Goal: Information Seeking & Learning: Learn about a topic

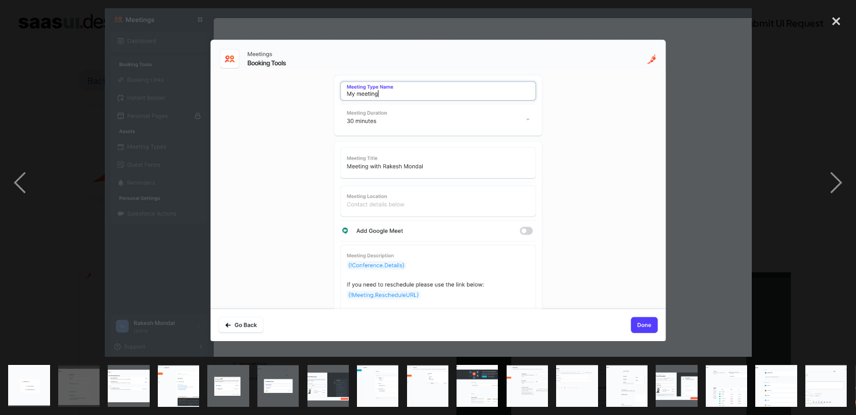
scroll to position [117, 0]
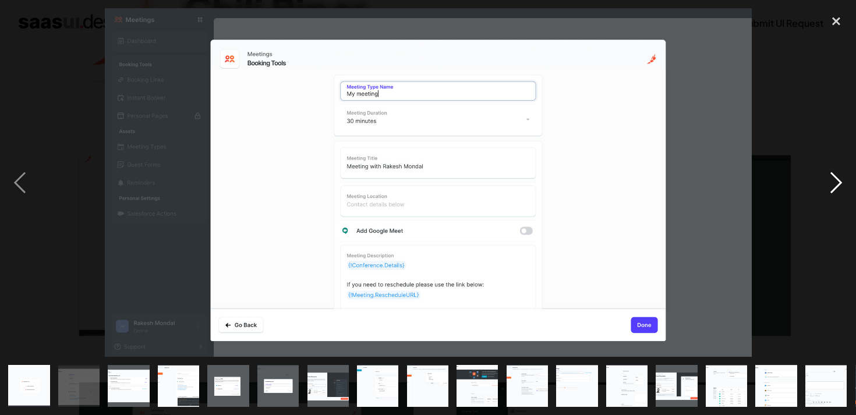
click at [835, 186] on div "next image" at bounding box center [836, 182] width 40 height 349
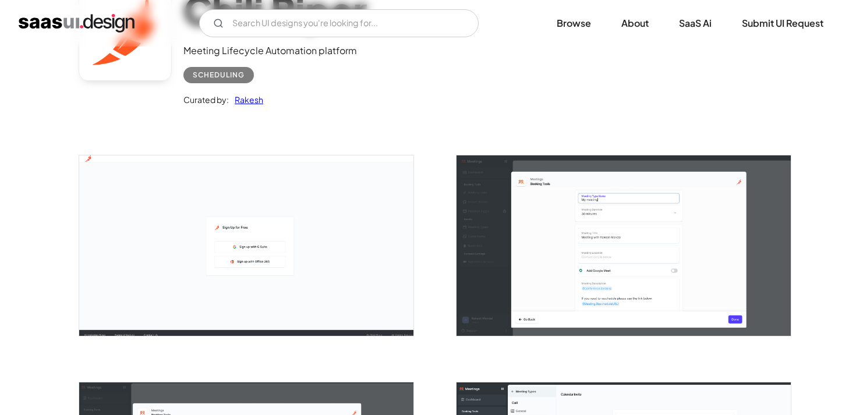
scroll to position [0, 0]
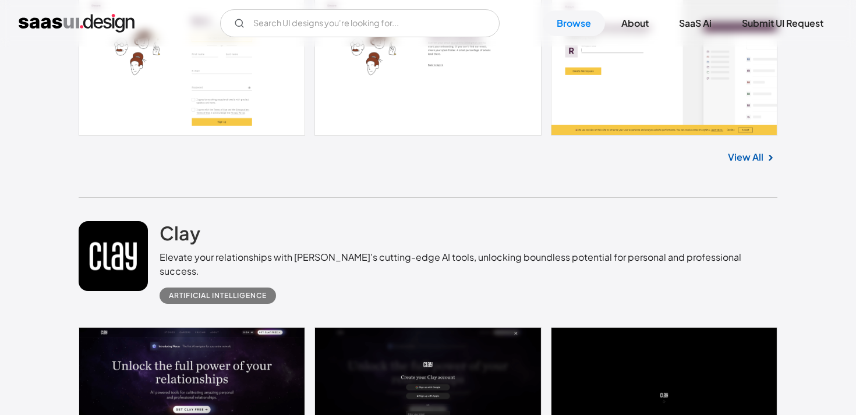
scroll to position [11317, 0]
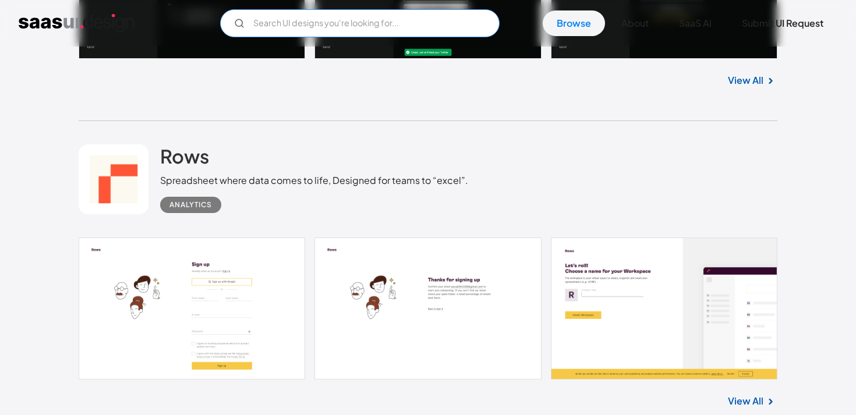
click at [353, 34] on input "Email Form" at bounding box center [359, 23] width 279 height 28
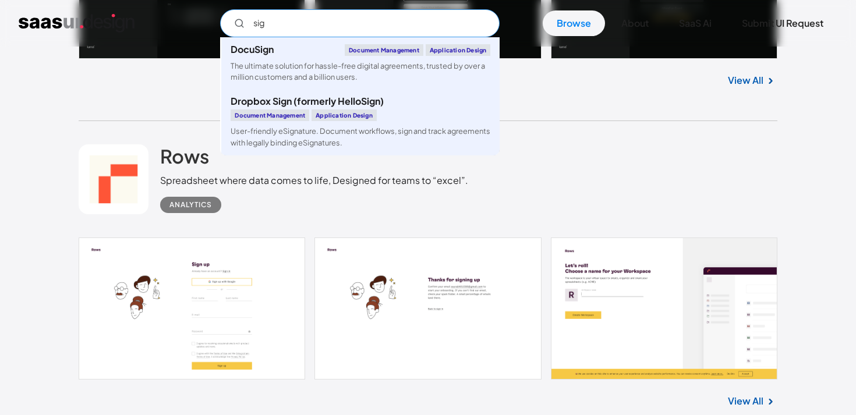
type input "sign"
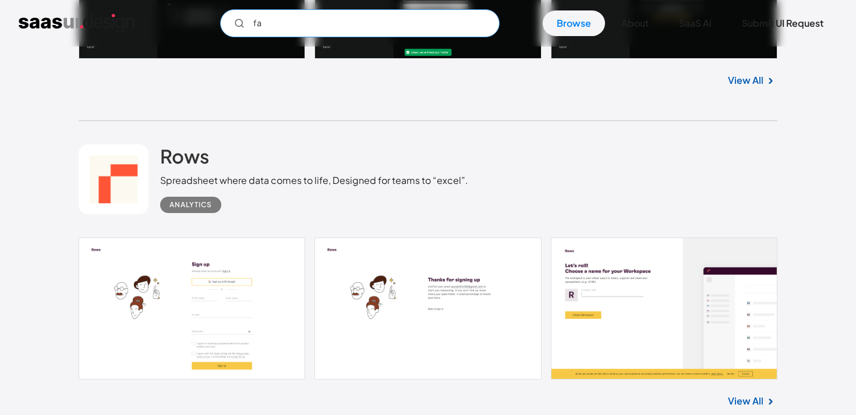
type input "fax"
type input "scan"
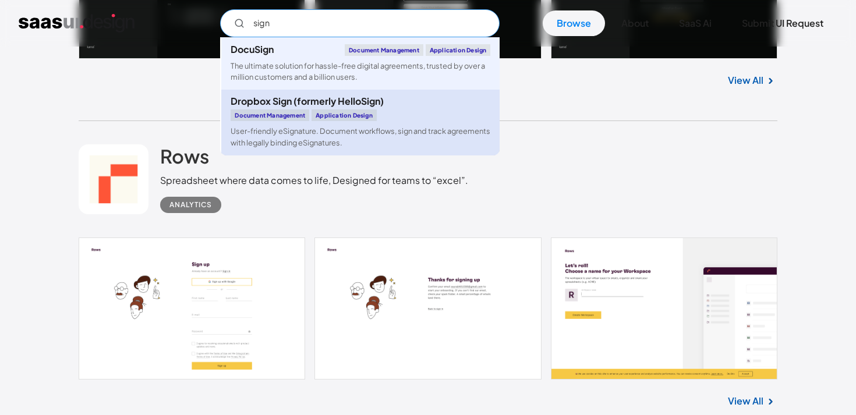
click at [365, 107] on div "Dropbox Sign (formerly HelloSign) Document Management Application Design" at bounding box center [360, 109] width 260 height 24
type input "sign"
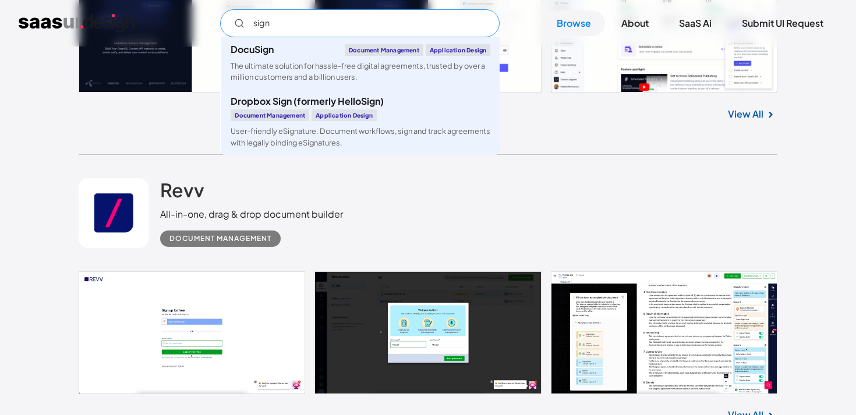
scroll to position [15601, 0]
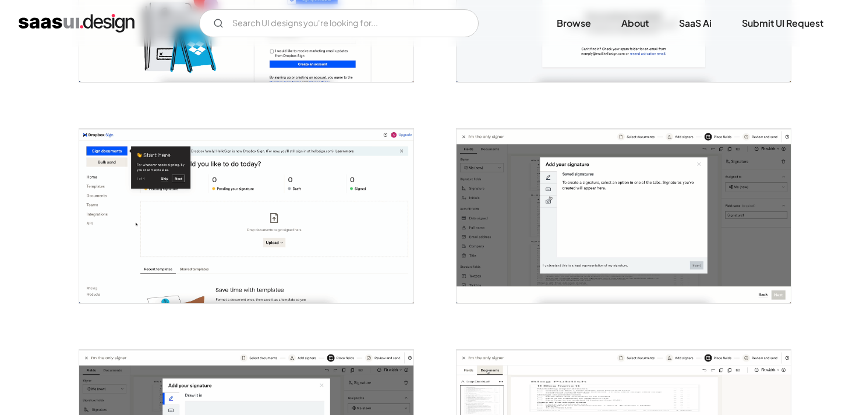
scroll to position [462, 0]
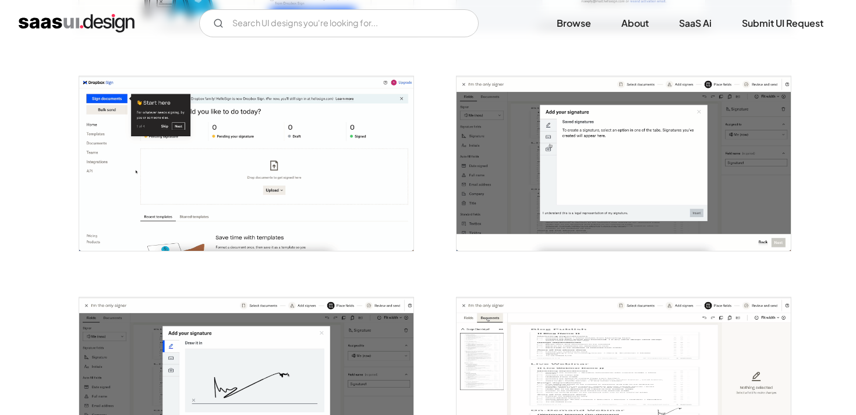
click at [293, 120] on img "open lightbox" at bounding box center [246, 163] width 334 height 175
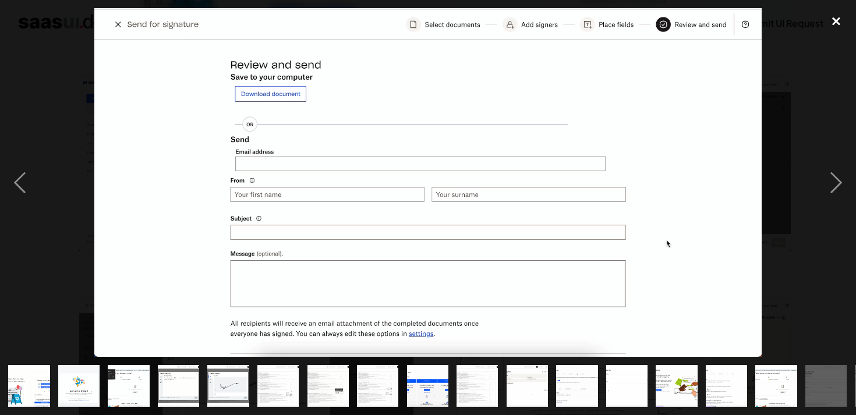
click at [829, 16] on div "close lightbox" at bounding box center [836, 21] width 40 height 26
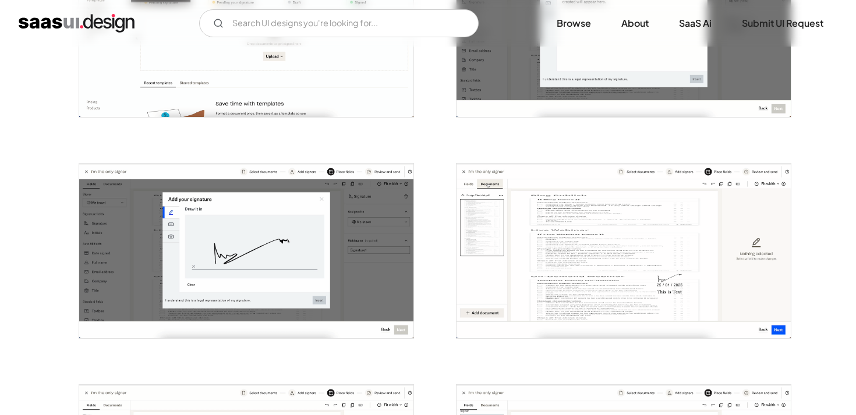
scroll to position [620, 0]
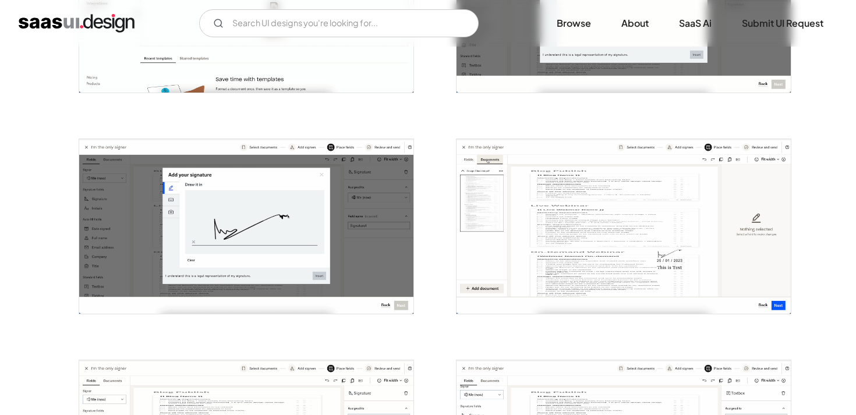
click at [123, 12] on div "V7 Labs Gen AI Application Design Best-in-class data labeling tool. GenAI Close…" at bounding box center [428, 23] width 818 height 28
click at [122, 21] on img "home" at bounding box center [77, 23] width 116 height 19
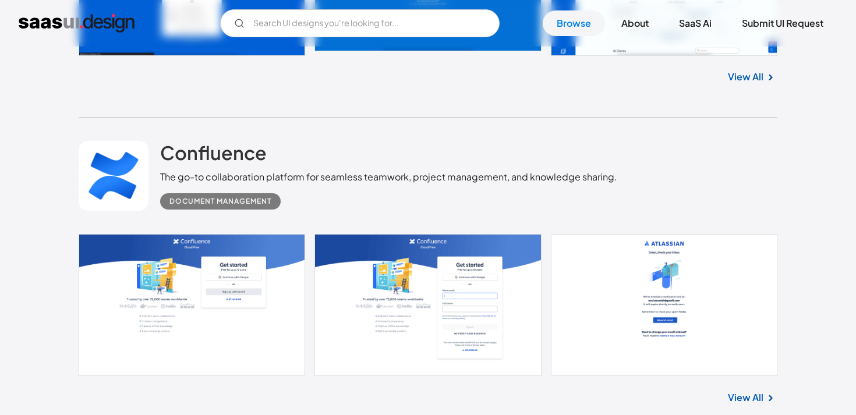
scroll to position [2462, 0]
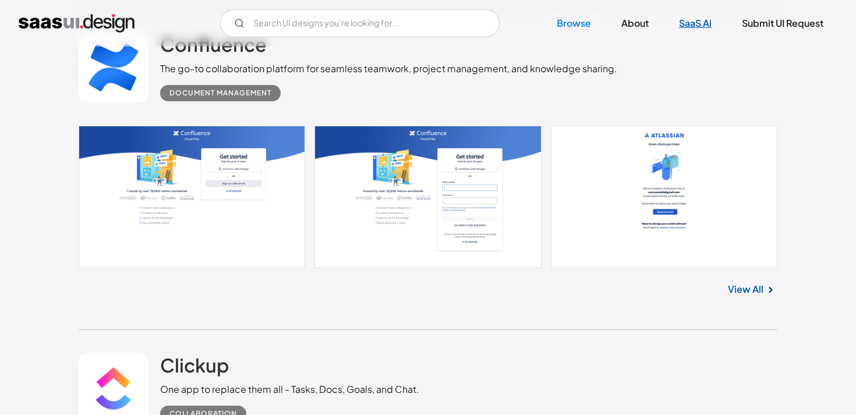
click at [678, 30] on link "SaaS Ai" at bounding box center [695, 23] width 61 height 26
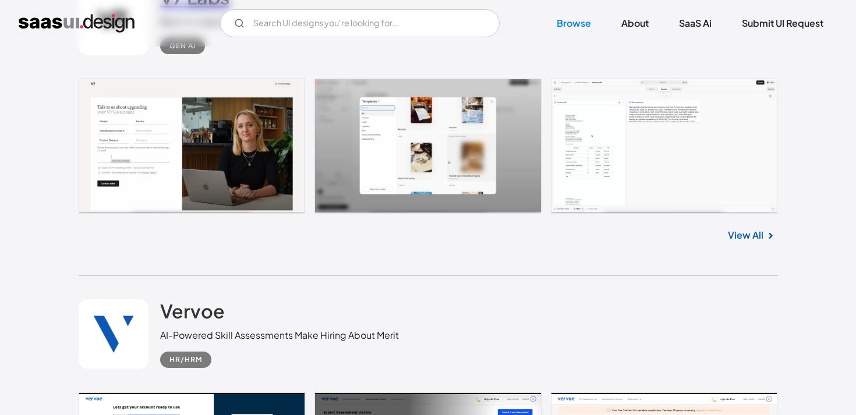
scroll to position [4275, 0]
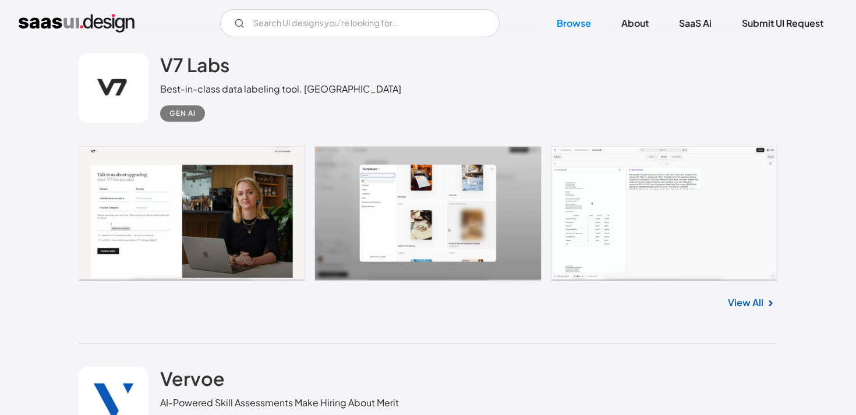
click at [405, 221] on link at bounding box center [428, 213] width 698 height 135
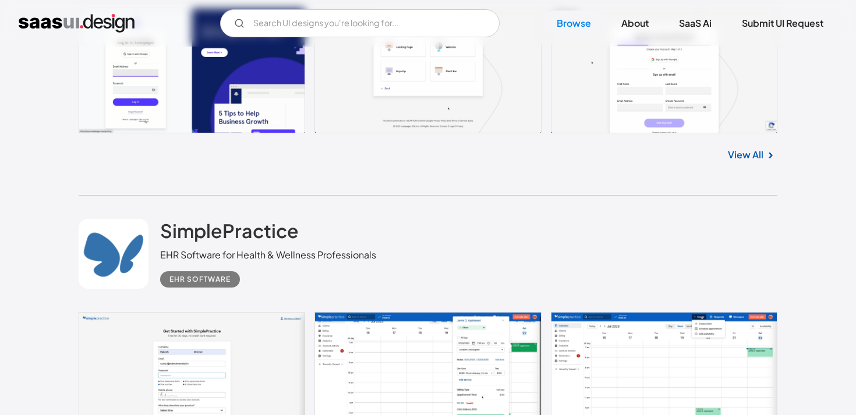
scroll to position [5561, 0]
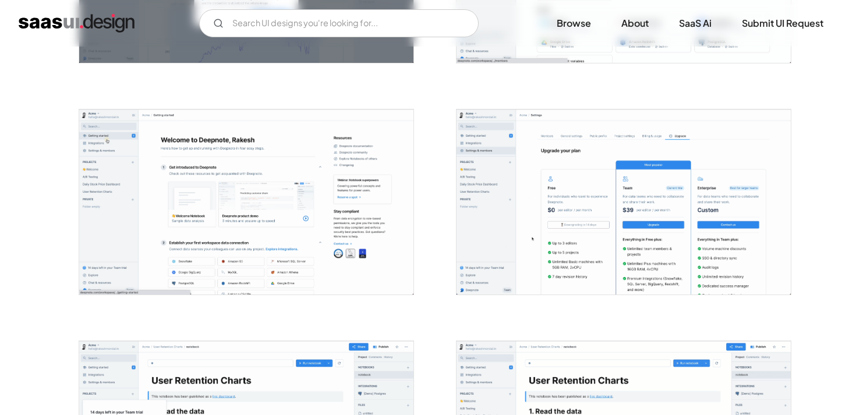
scroll to position [847, 0]
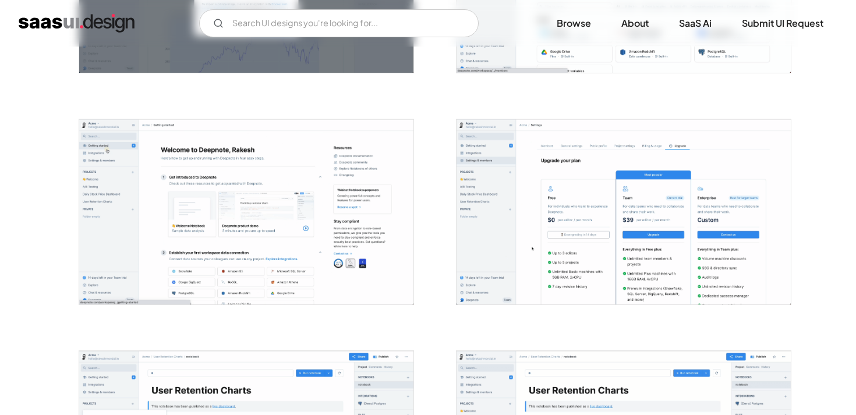
click at [615, 194] on img "open lightbox" at bounding box center [623, 211] width 334 height 185
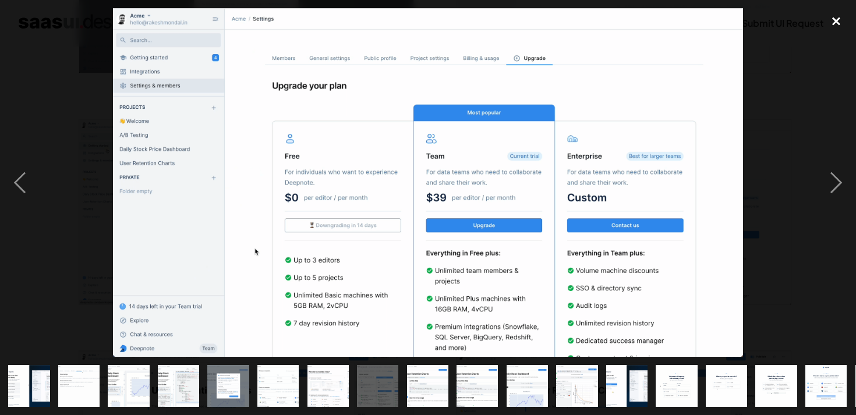
click at [829, 28] on div "close lightbox" at bounding box center [836, 21] width 40 height 26
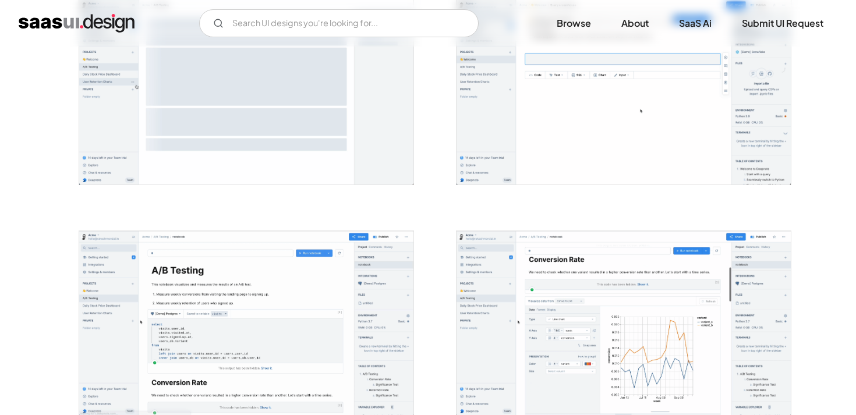
scroll to position [2903, 0]
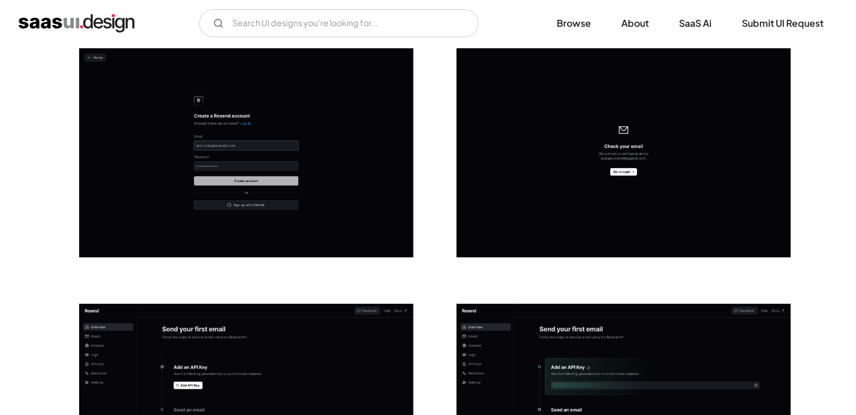
scroll to position [212, 0]
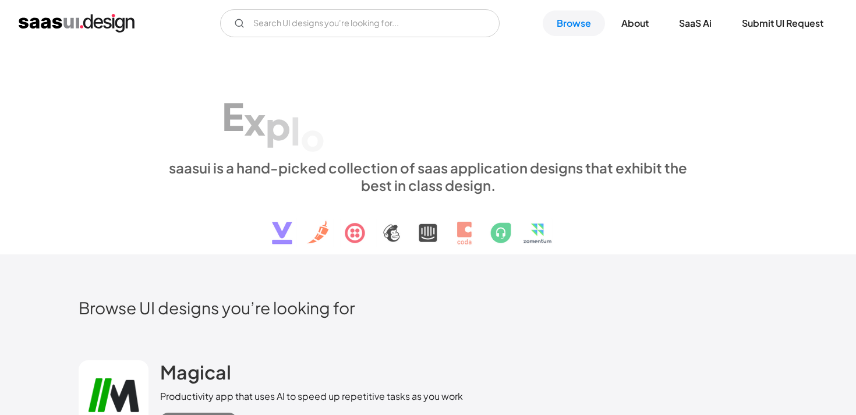
scroll to position [15601, 0]
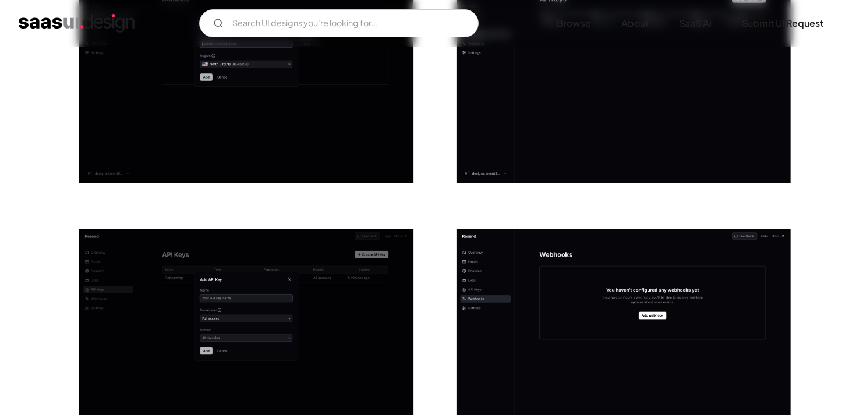
scroll to position [1114, 0]
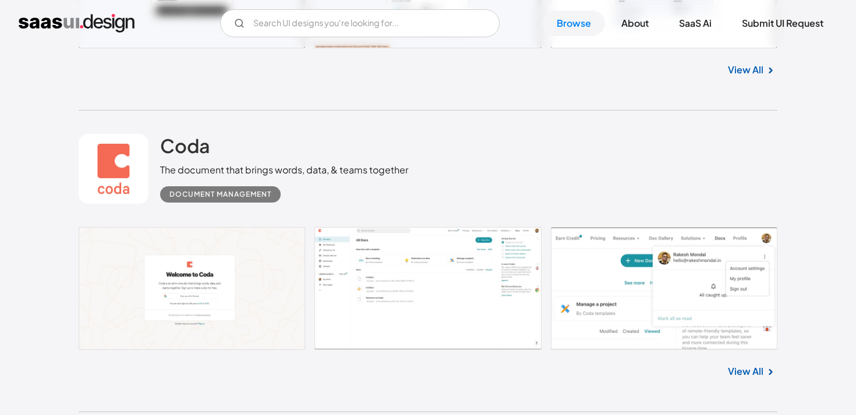
scroll to position [22921, 0]
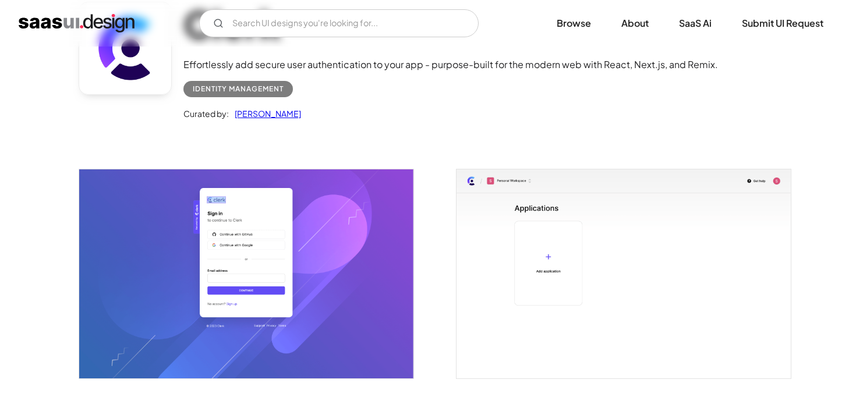
scroll to position [104, 0]
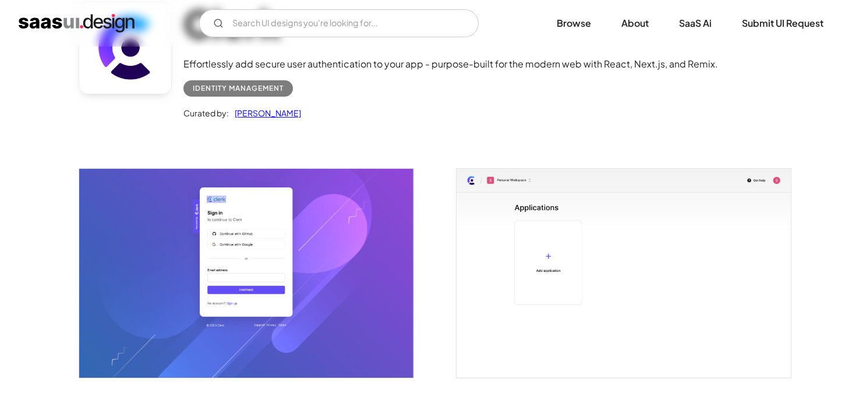
click at [311, 240] on img "open lightbox" at bounding box center [246, 273] width 334 height 209
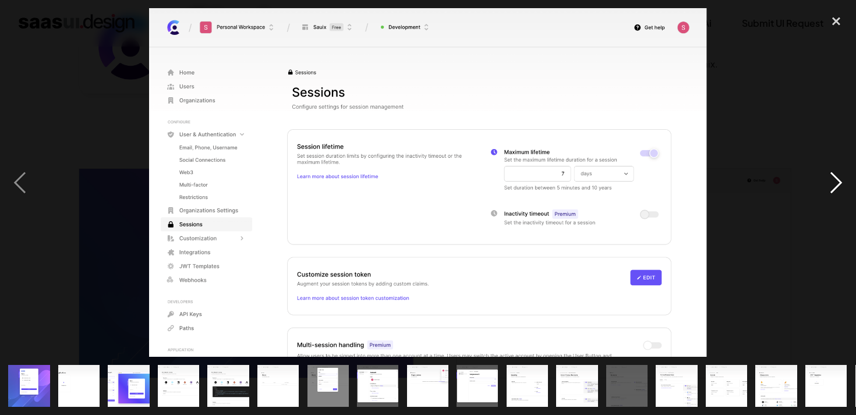
click at [839, 39] on div "next image" at bounding box center [836, 182] width 40 height 349
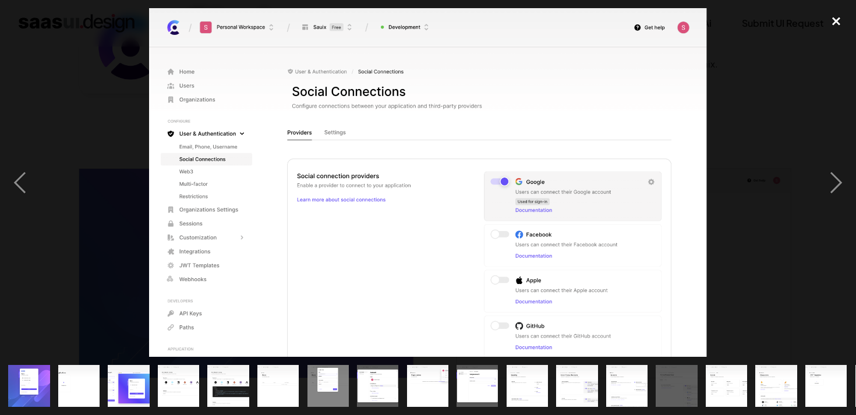
click at [833, 19] on div "close lightbox" at bounding box center [836, 21] width 40 height 26
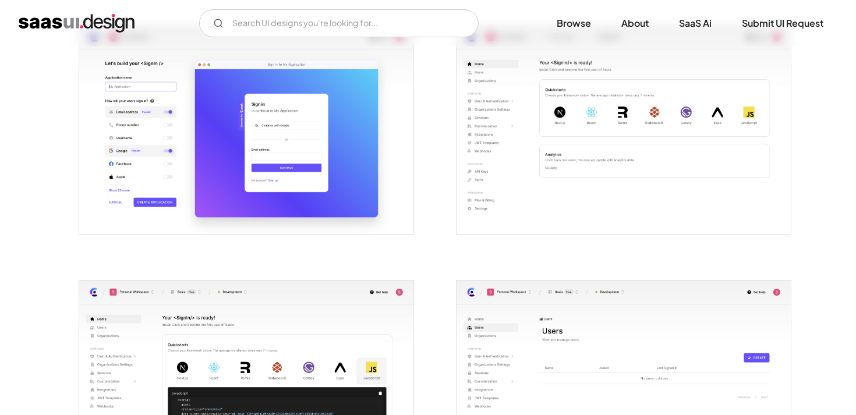
scroll to position [513, 0]
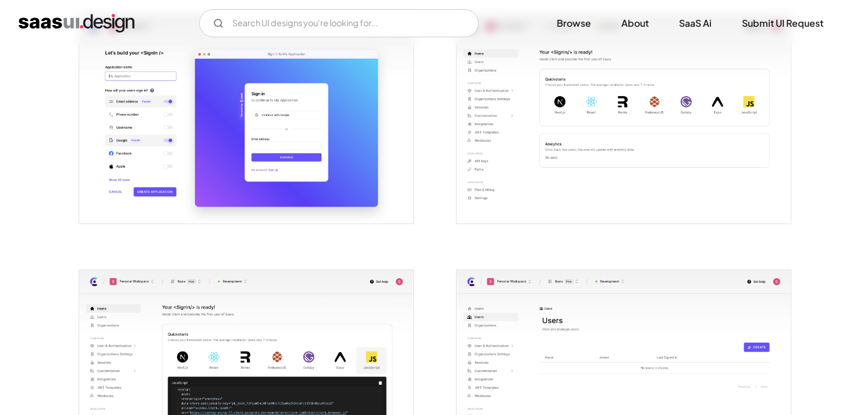
click at [289, 123] on img "open lightbox" at bounding box center [246, 119] width 334 height 209
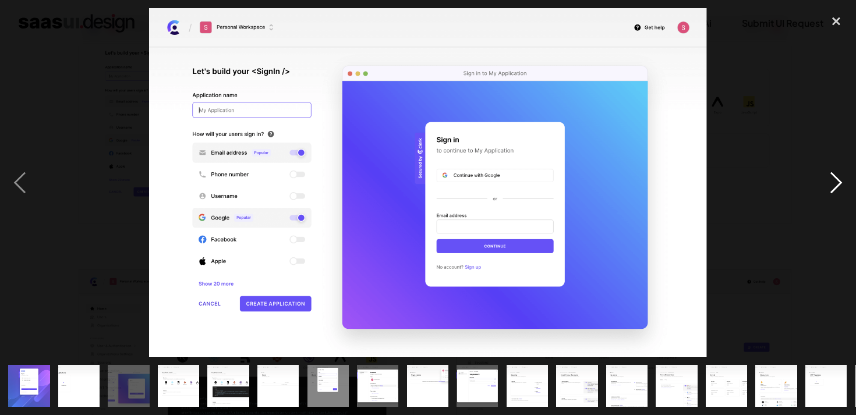
click at [838, 176] on div "next image" at bounding box center [836, 182] width 40 height 349
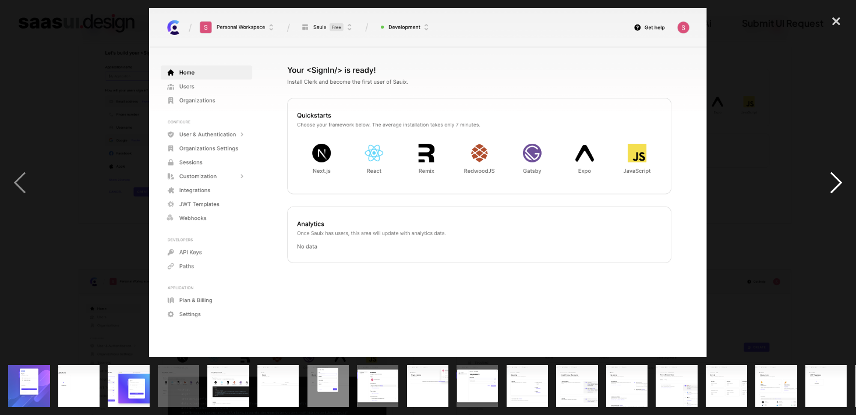
click at [838, 176] on div "next image" at bounding box center [836, 182] width 40 height 349
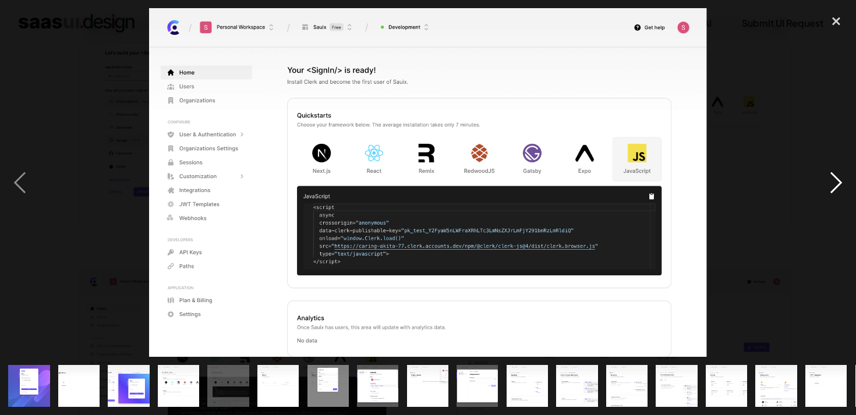
click at [838, 176] on div "next image" at bounding box center [836, 182] width 40 height 349
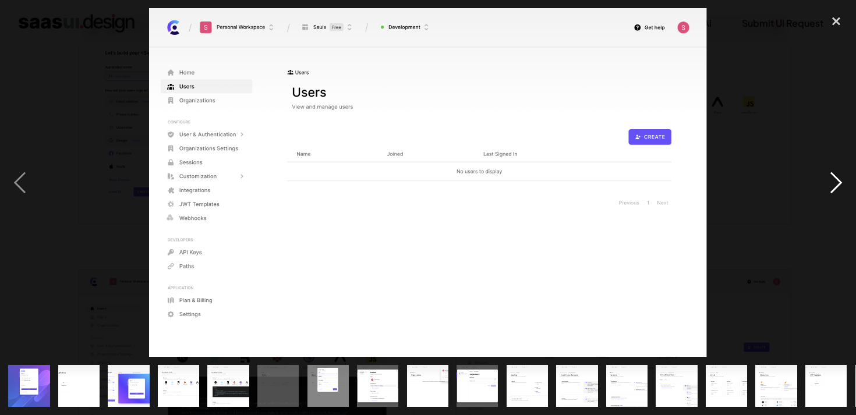
click at [838, 176] on div "next image" at bounding box center [836, 182] width 40 height 349
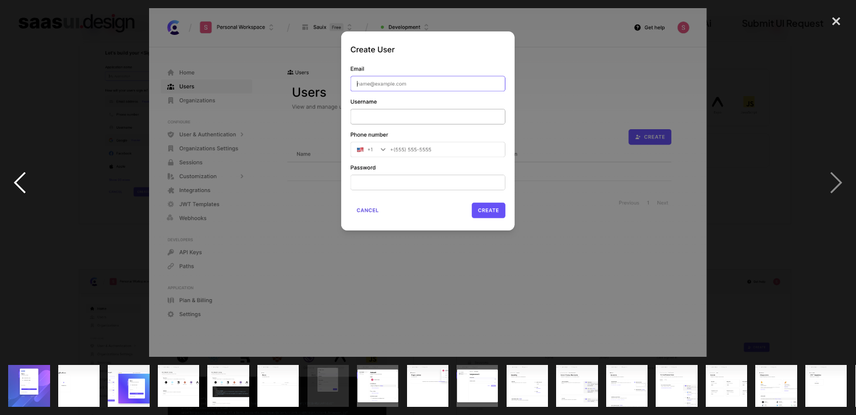
click at [3, 185] on div "previous image" at bounding box center [20, 182] width 40 height 349
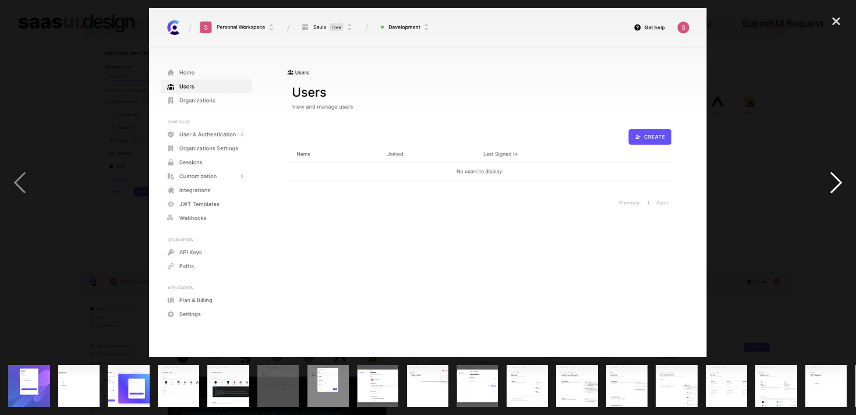
click at [825, 183] on div "next image" at bounding box center [836, 182] width 40 height 349
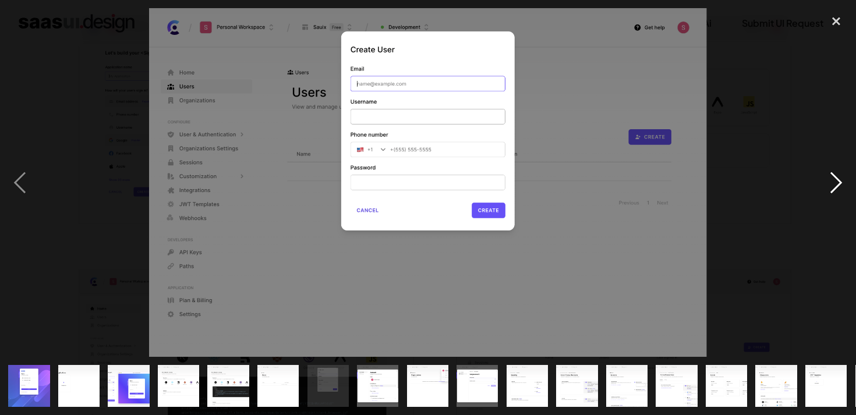
click at [825, 183] on div "next image" at bounding box center [836, 182] width 40 height 349
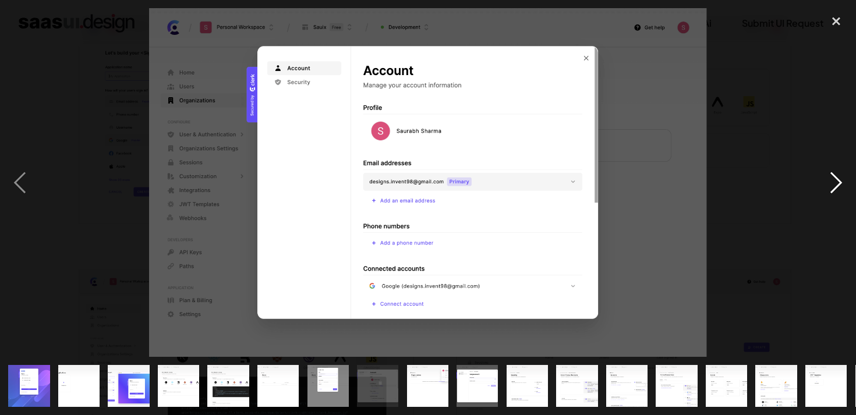
click at [825, 183] on div "next image" at bounding box center [836, 182] width 40 height 349
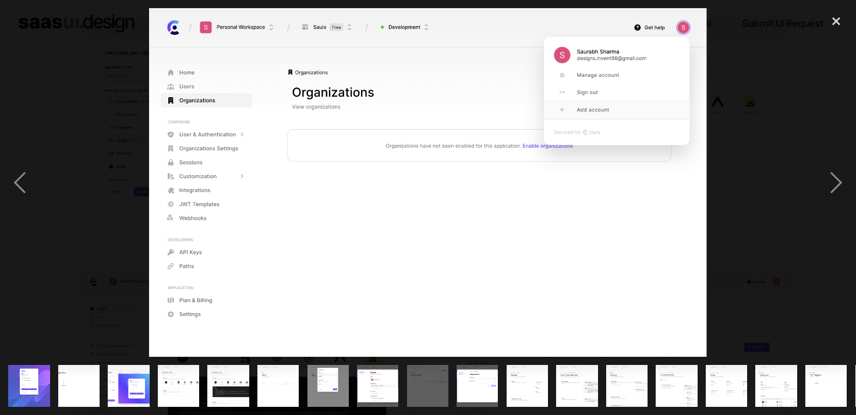
click at [766, 122] on div at bounding box center [428, 182] width 856 height 349
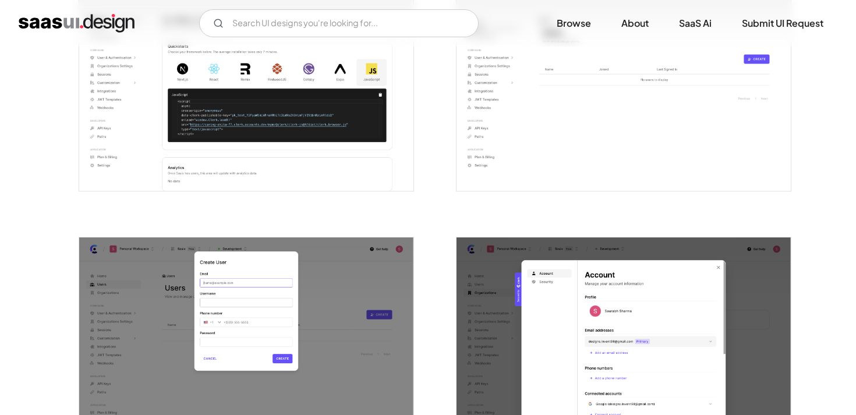
scroll to position [873, 0]
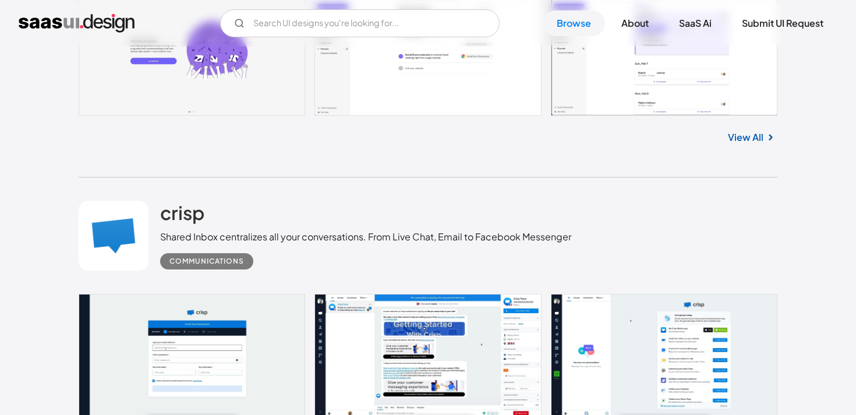
scroll to position [19929, 0]
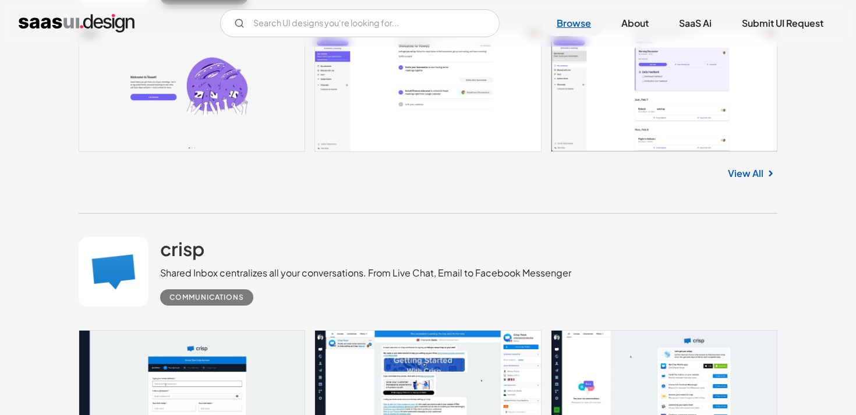
click at [551, 29] on link "Browse" at bounding box center [573, 23] width 62 height 26
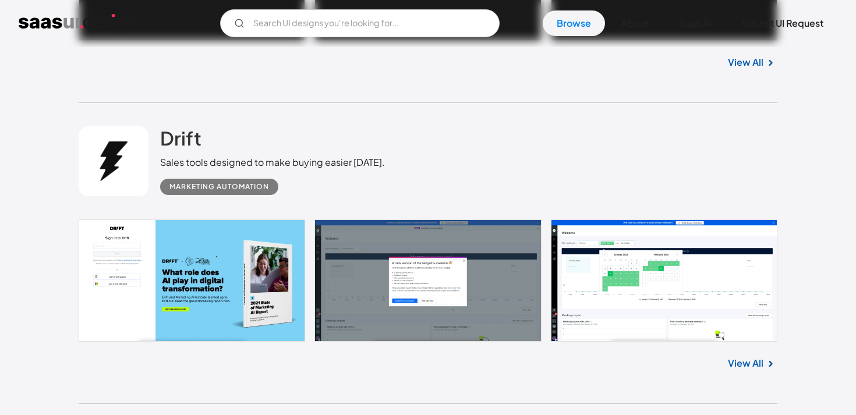
scroll to position [1163, 0]
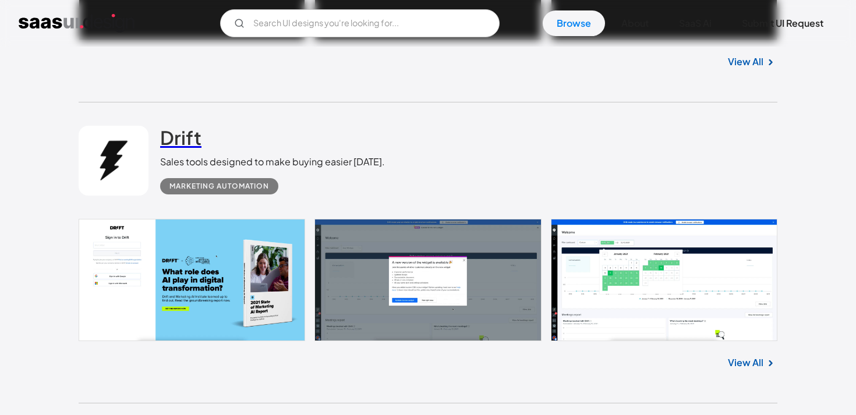
click at [171, 134] on h2 "Drift" at bounding box center [180, 137] width 41 height 23
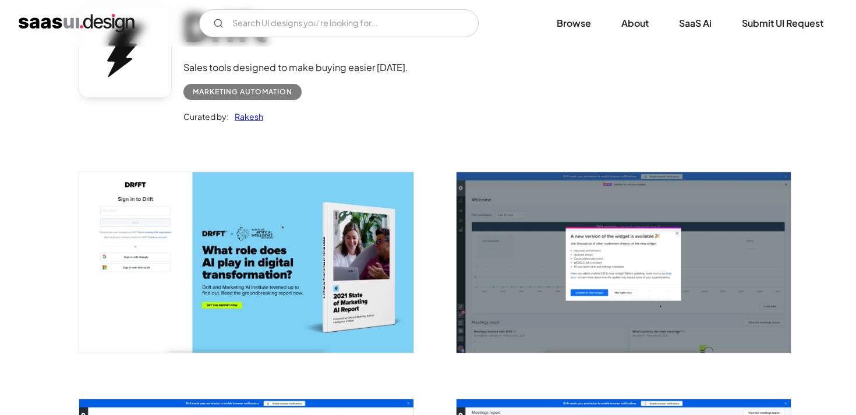
scroll to position [242, 0]
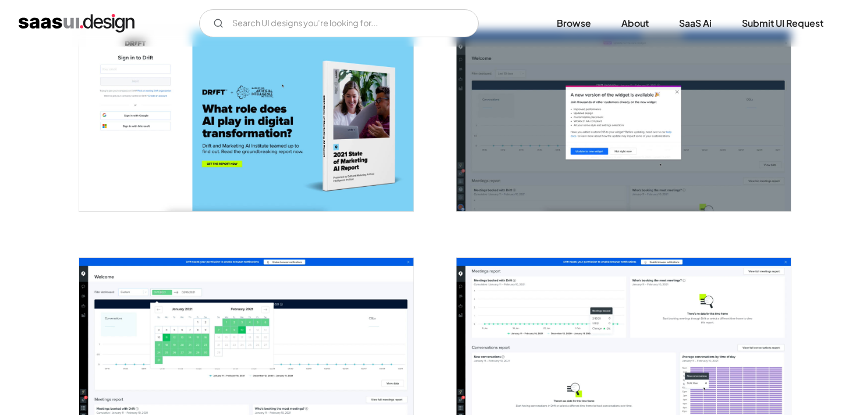
click at [555, 288] on img "open lightbox" at bounding box center [623, 348] width 334 height 180
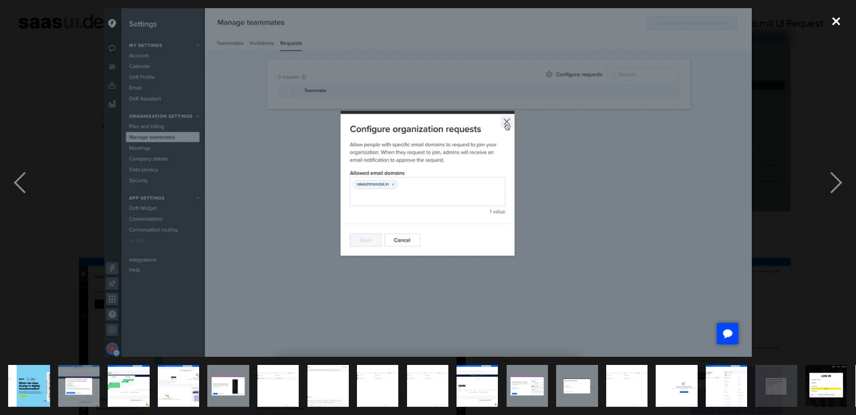
click at [833, 20] on div "close lightbox" at bounding box center [836, 21] width 40 height 26
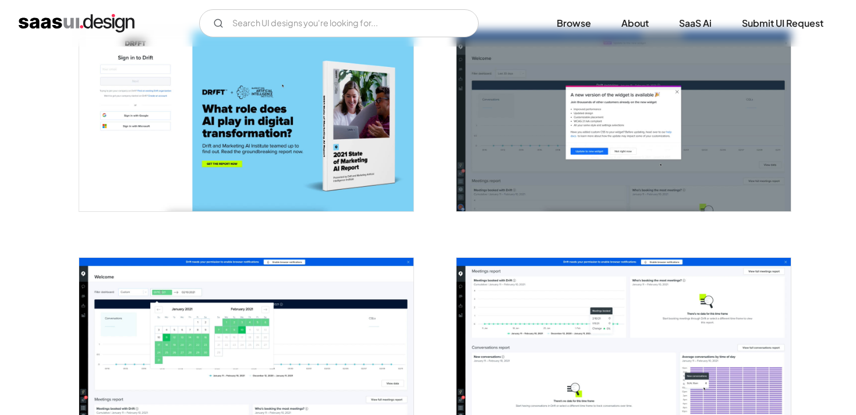
scroll to position [264, 0]
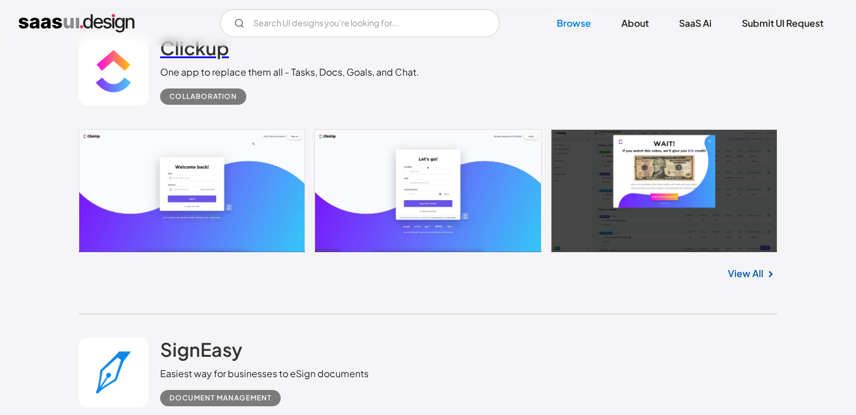
scroll to position [3041, 0]
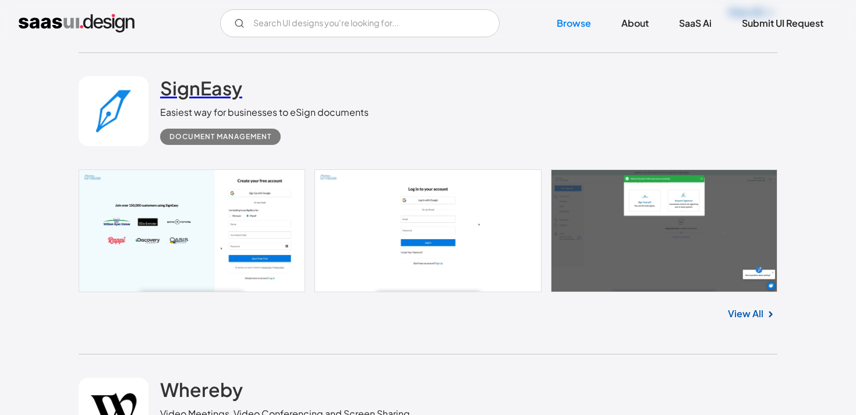
click at [201, 84] on h2 "SignEasy" at bounding box center [201, 87] width 82 height 23
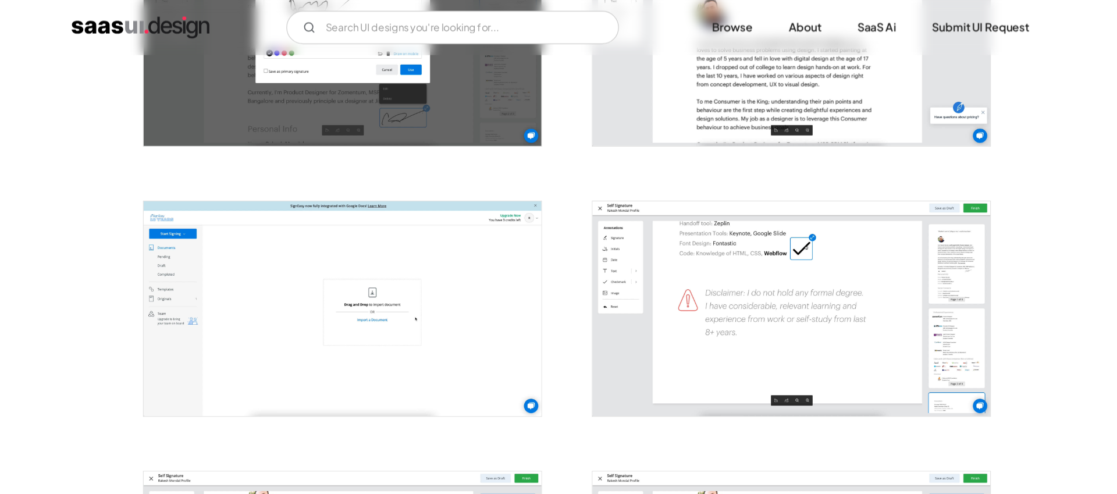
scroll to position [829, 0]
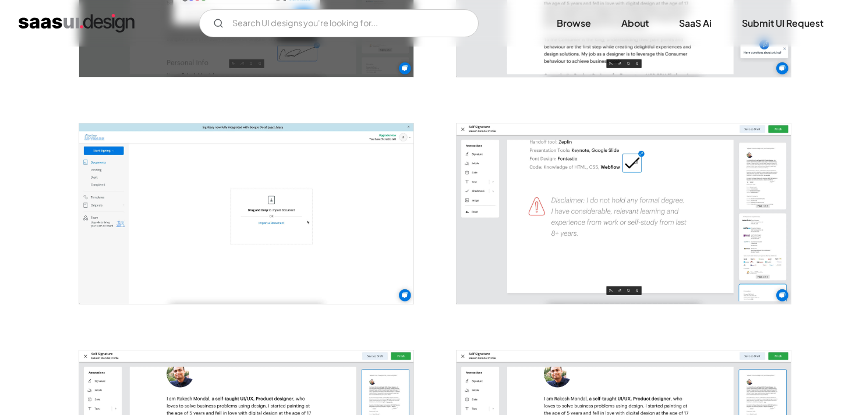
click at [549, 166] on img "open lightbox" at bounding box center [623, 213] width 334 height 180
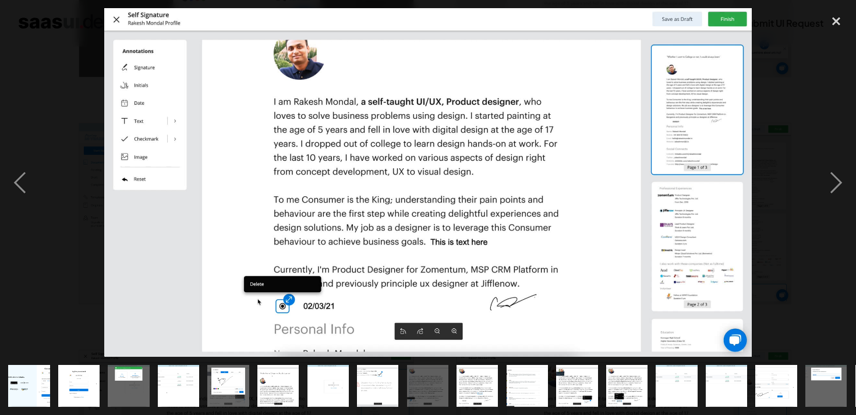
click at [806, 23] on div at bounding box center [428, 182] width 856 height 349
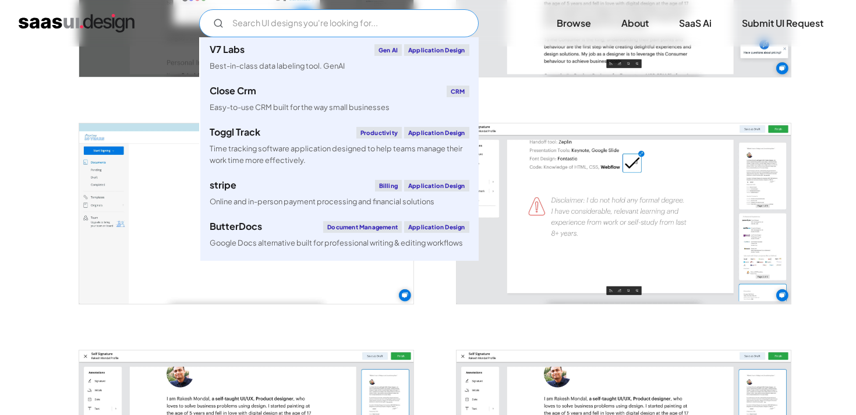
click at [260, 26] on input "Email Form" at bounding box center [338, 23] width 279 height 28
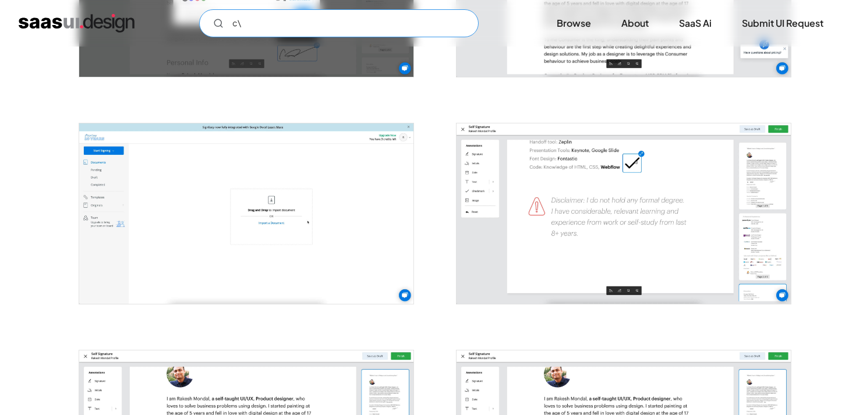
type input "c"
type input "f"
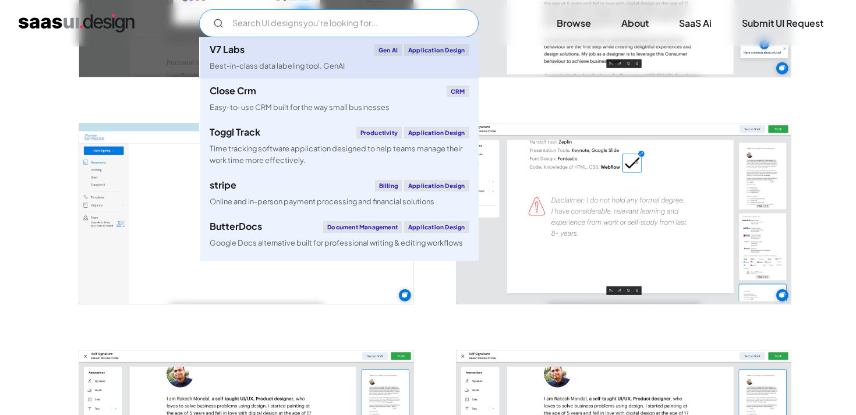
click at [267, 66] on div "Best-in-class data labeling tool. GenAI" at bounding box center [277, 66] width 135 height 11
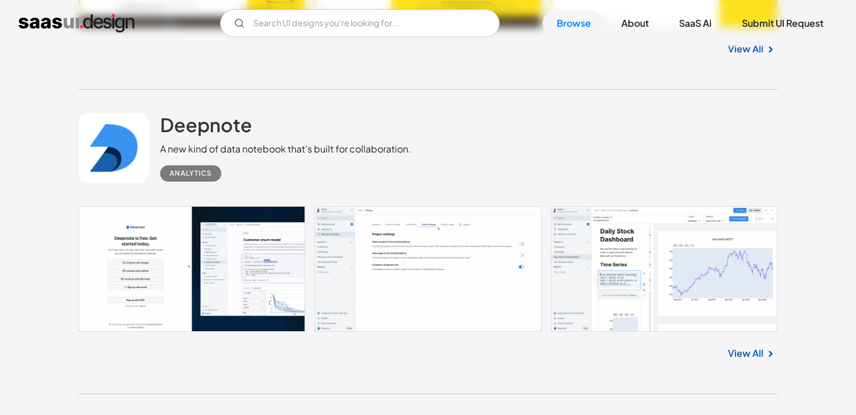
scroll to position [7392, 0]
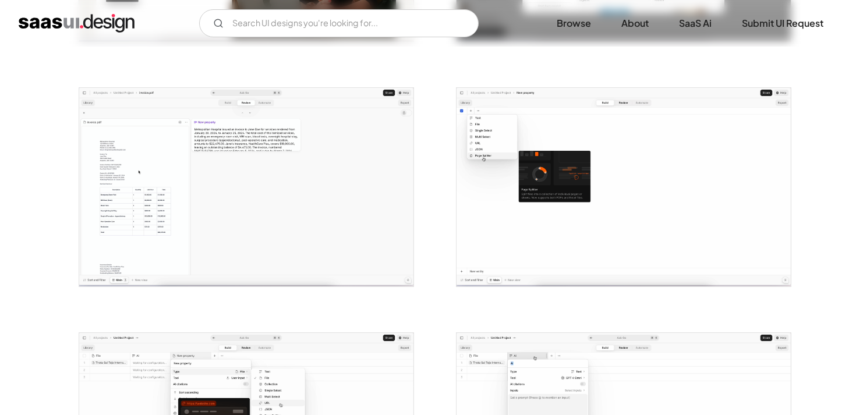
scroll to position [421, 0]
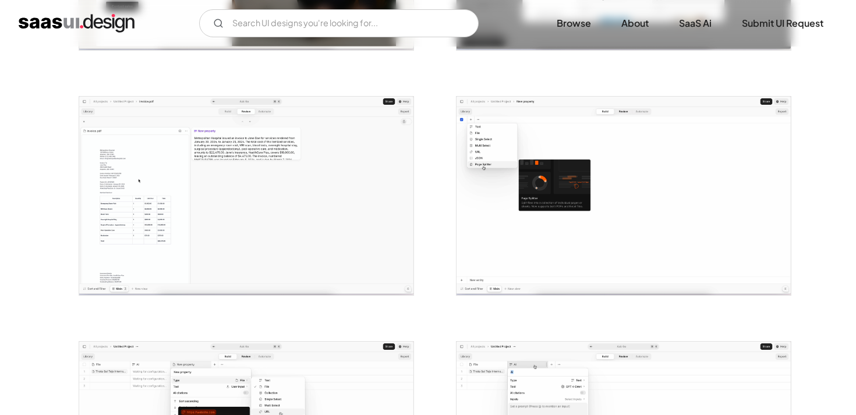
click at [306, 125] on img "open lightbox" at bounding box center [246, 196] width 334 height 198
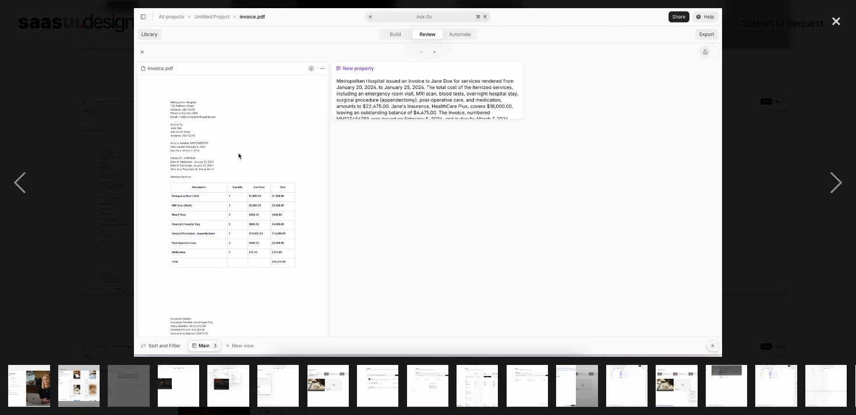
click at [752, 176] on div at bounding box center [428, 182] width 856 height 349
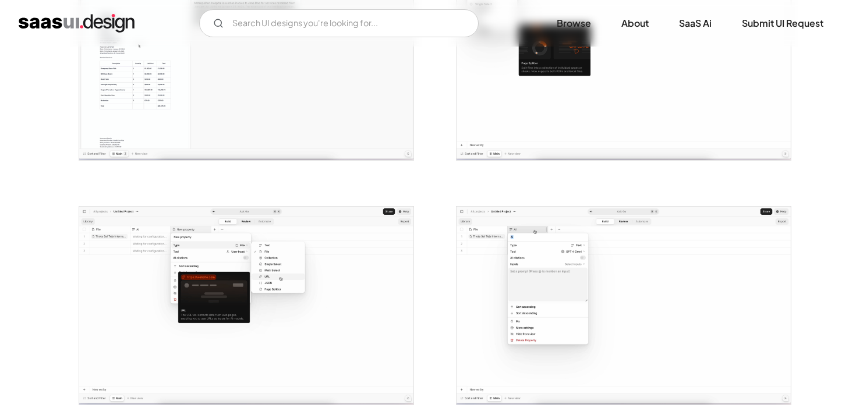
scroll to position [645, 0]
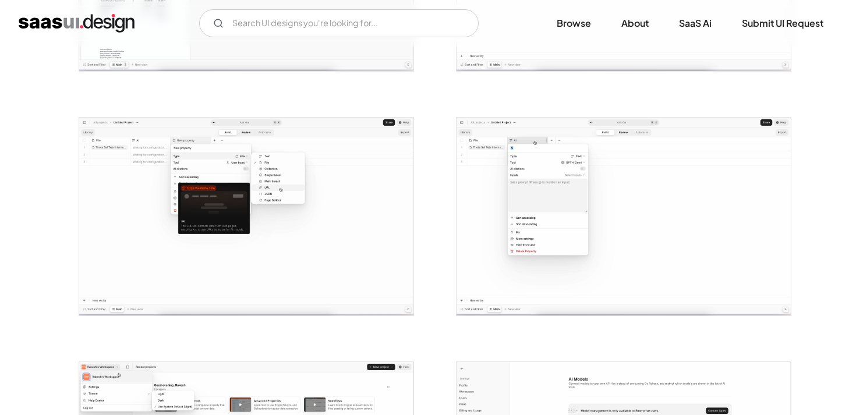
click at [533, 185] on img "open lightbox" at bounding box center [623, 217] width 334 height 198
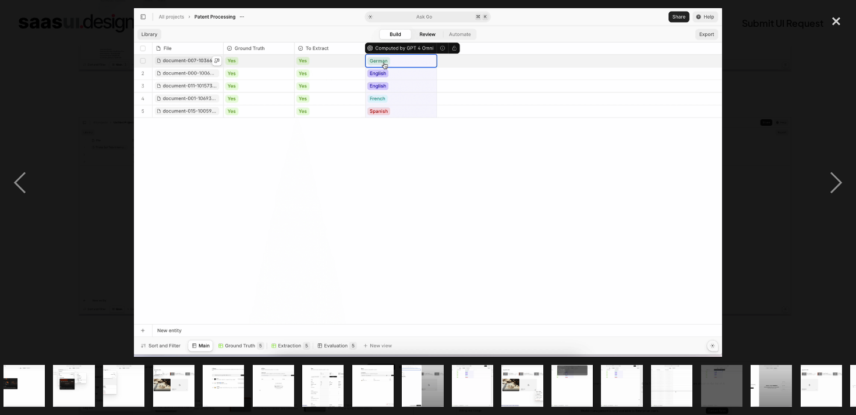
scroll to position [0, 198]
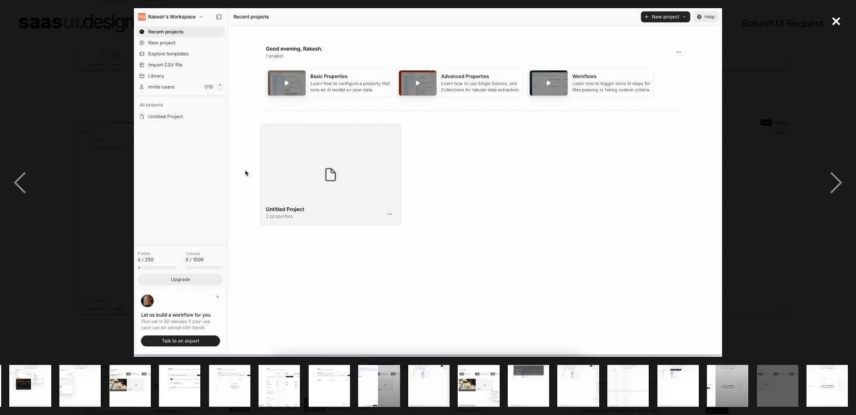
click at [832, 19] on div "close lightbox" at bounding box center [836, 21] width 40 height 26
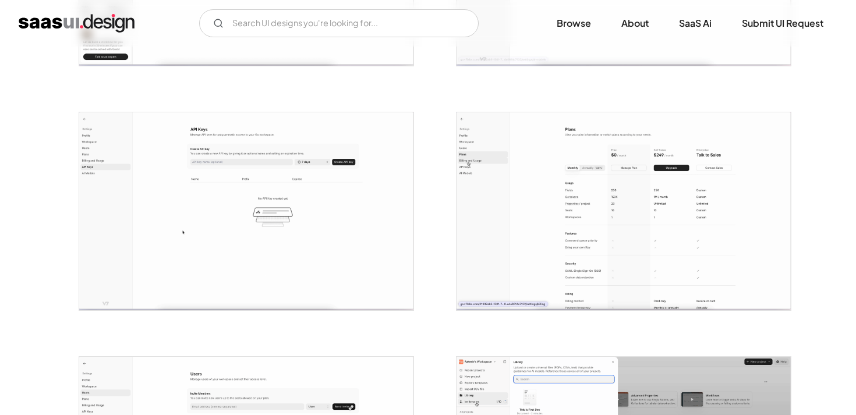
scroll to position [1460, 0]
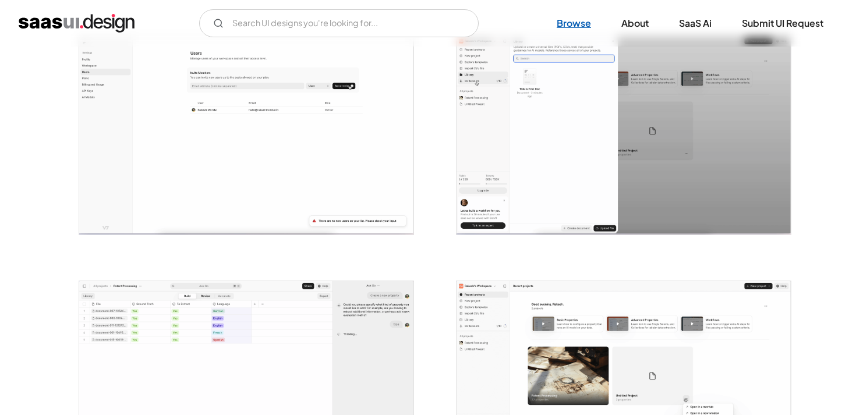
click at [562, 27] on link "Browse" at bounding box center [573, 23] width 62 height 26
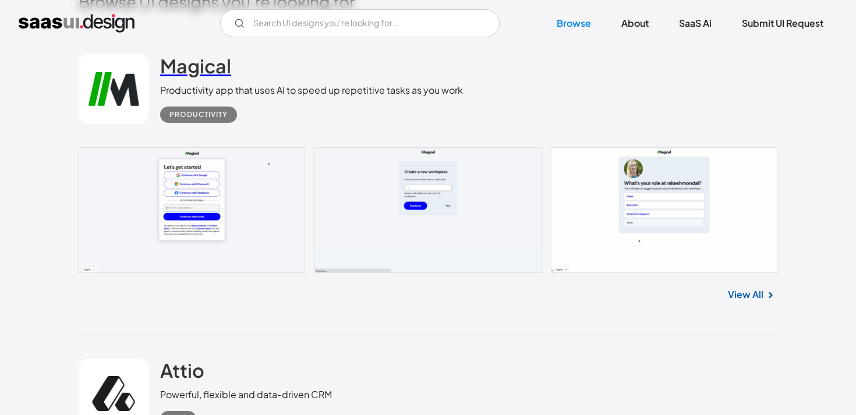
scroll to position [320, 0]
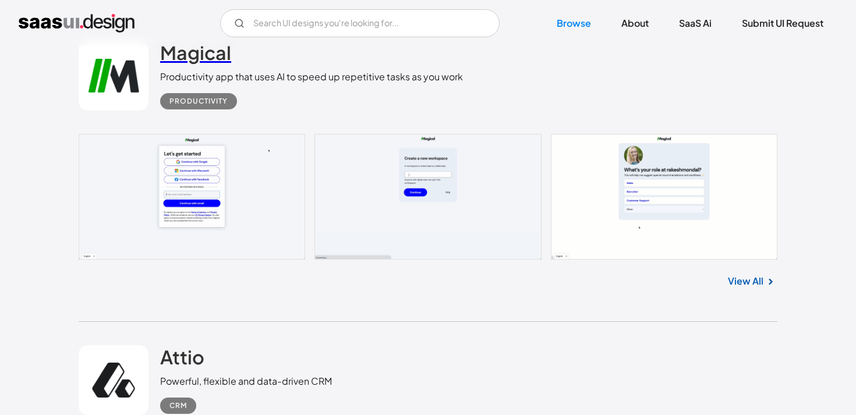
click at [196, 64] on link "Magical" at bounding box center [195, 55] width 71 height 29
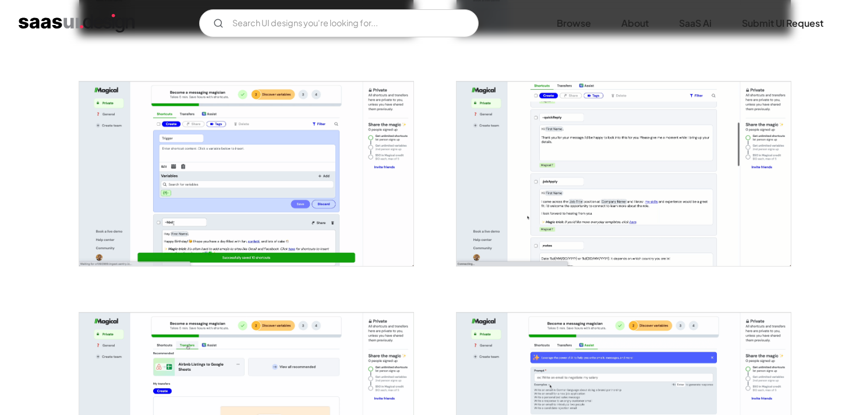
scroll to position [1317, 0]
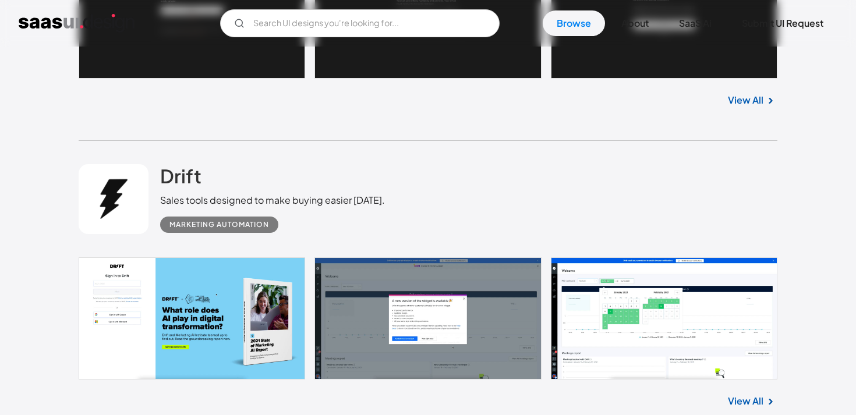
scroll to position [1184, 0]
